Goal: Navigation & Orientation: Find specific page/section

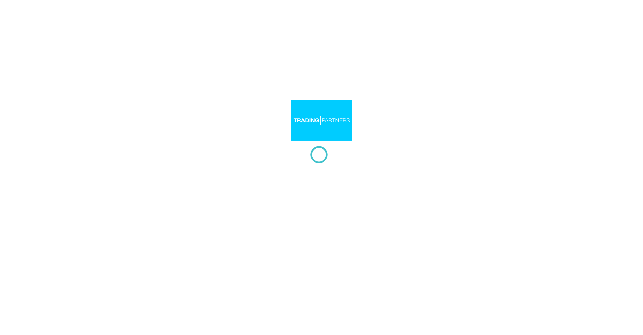
drag, startPoint x: 295, startPoint y: 104, endPoint x: 229, endPoint y: 130, distance: 70.6
click at [229, 130] on div at bounding box center [321, 167] width 643 height 335
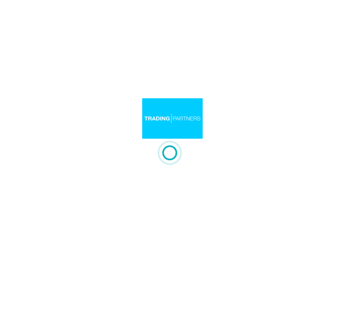
click at [252, 86] on div at bounding box center [172, 165] width 345 height 331
